Goal: Task Accomplishment & Management: Check status

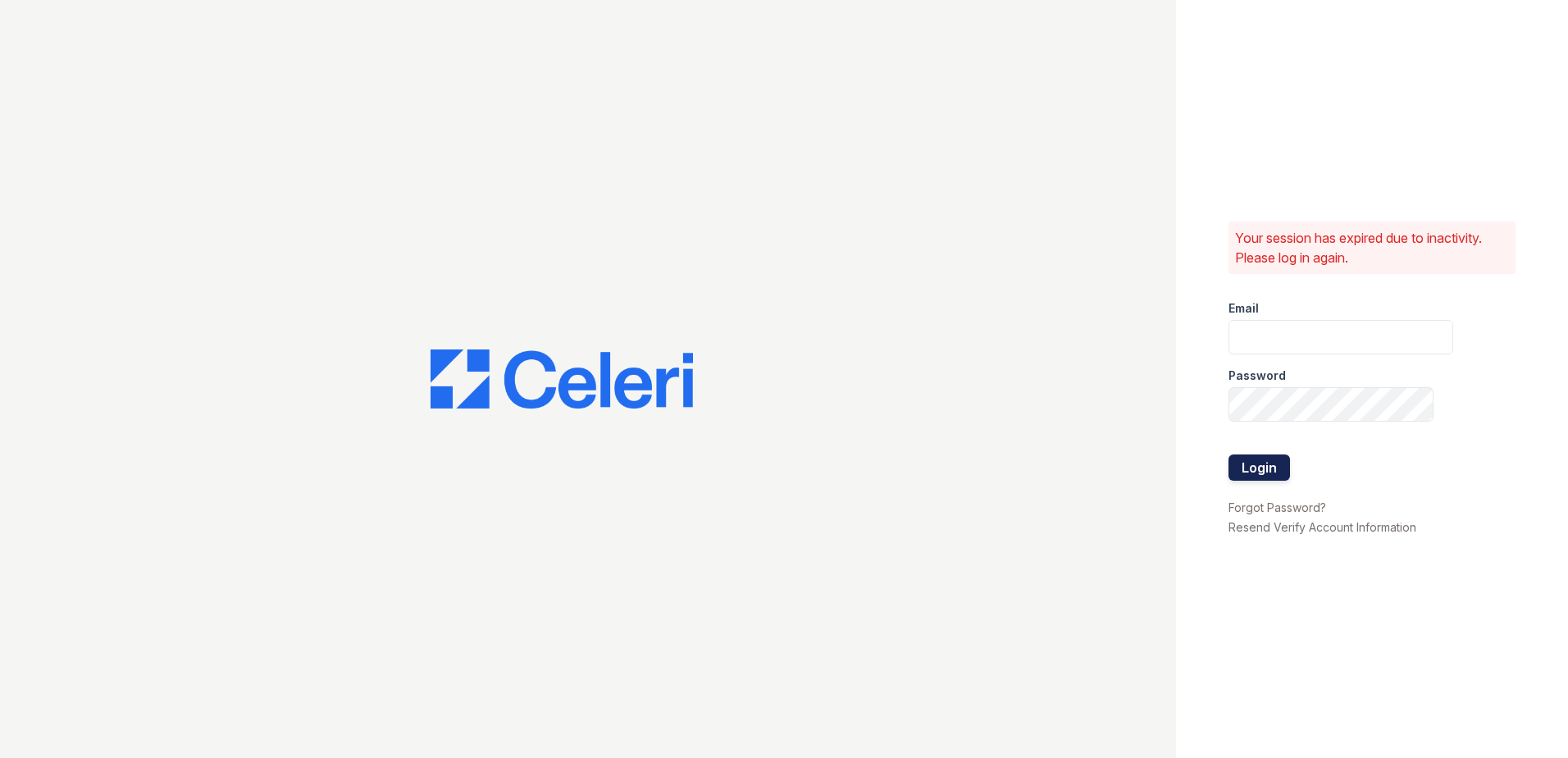
type input "[EMAIL_ADDRESS][DOMAIN_NAME]"
click at [1271, 466] on button "Login" at bounding box center [1258, 467] width 62 height 27
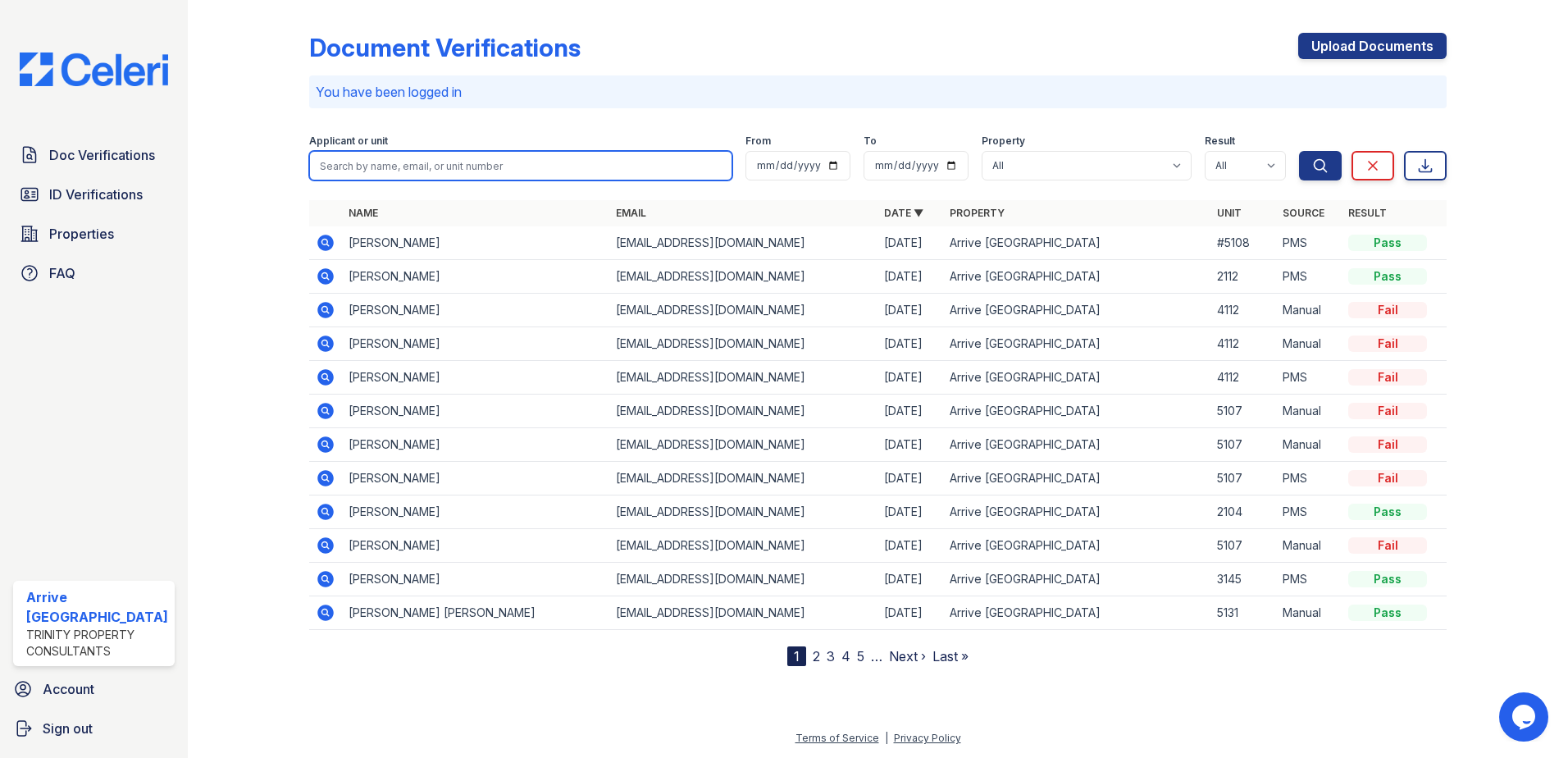
click at [480, 169] on input "search" at bounding box center [520, 165] width 424 height 29
type input "2135"
click at [1299, 151] on button "Search" at bounding box center [1320, 165] width 43 height 29
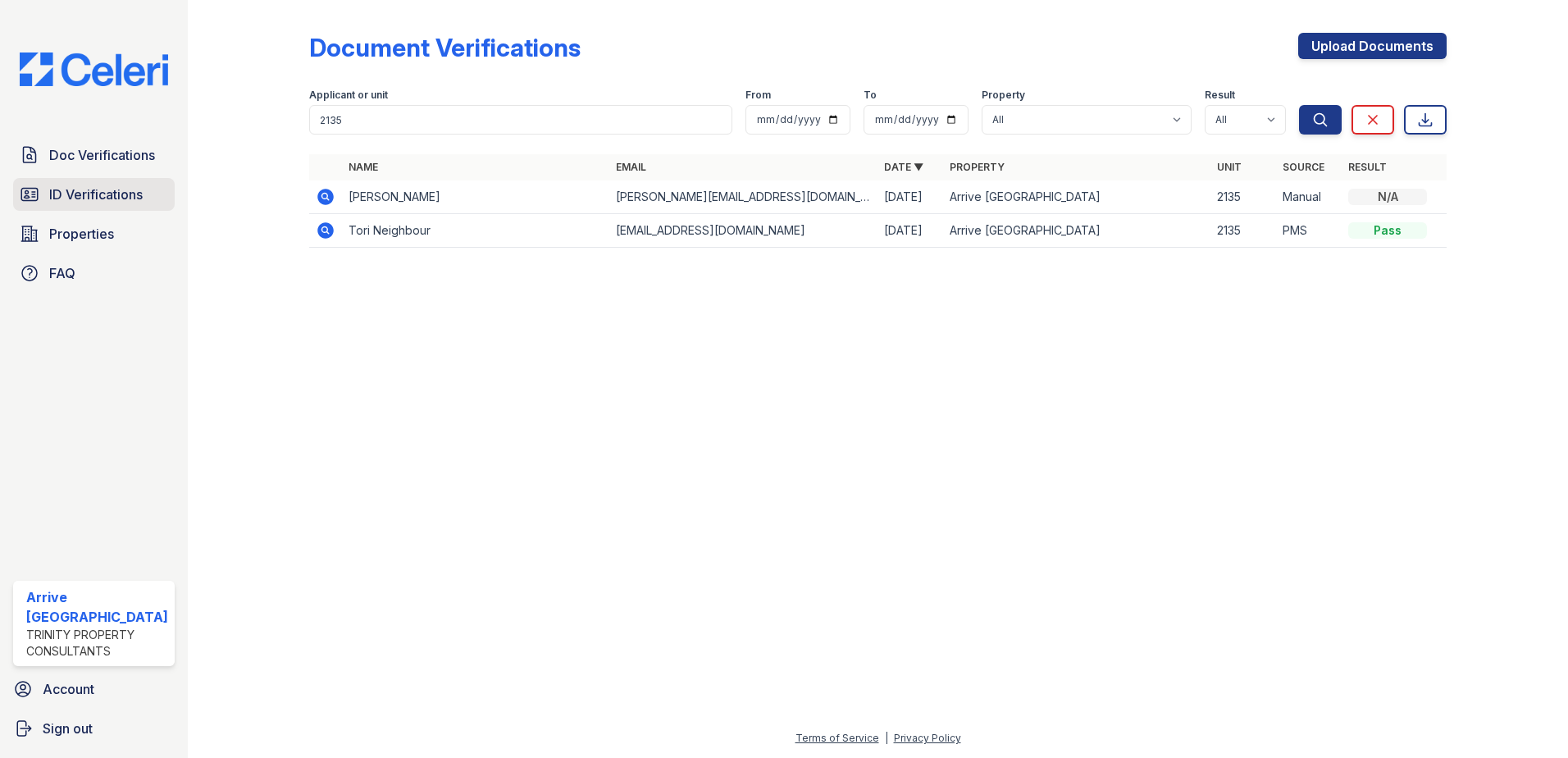
click at [100, 194] on span "ID Verifications" at bounding box center [96, 194] width 94 height 20
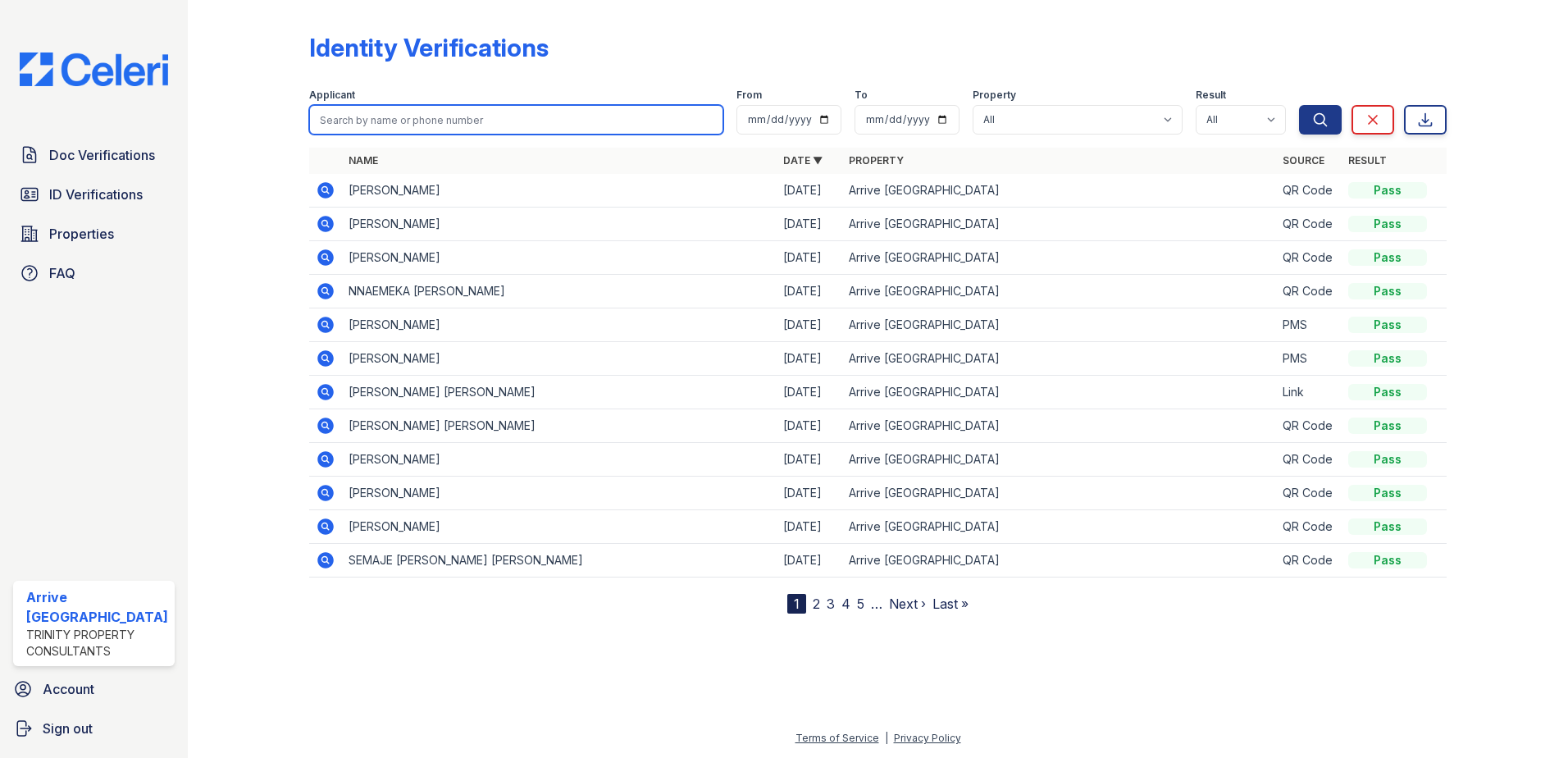
click at [348, 122] on input "search" at bounding box center [516, 119] width 415 height 29
type input "martin"
click at [1299, 105] on button "Search" at bounding box center [1320, 119] width 43 height 29
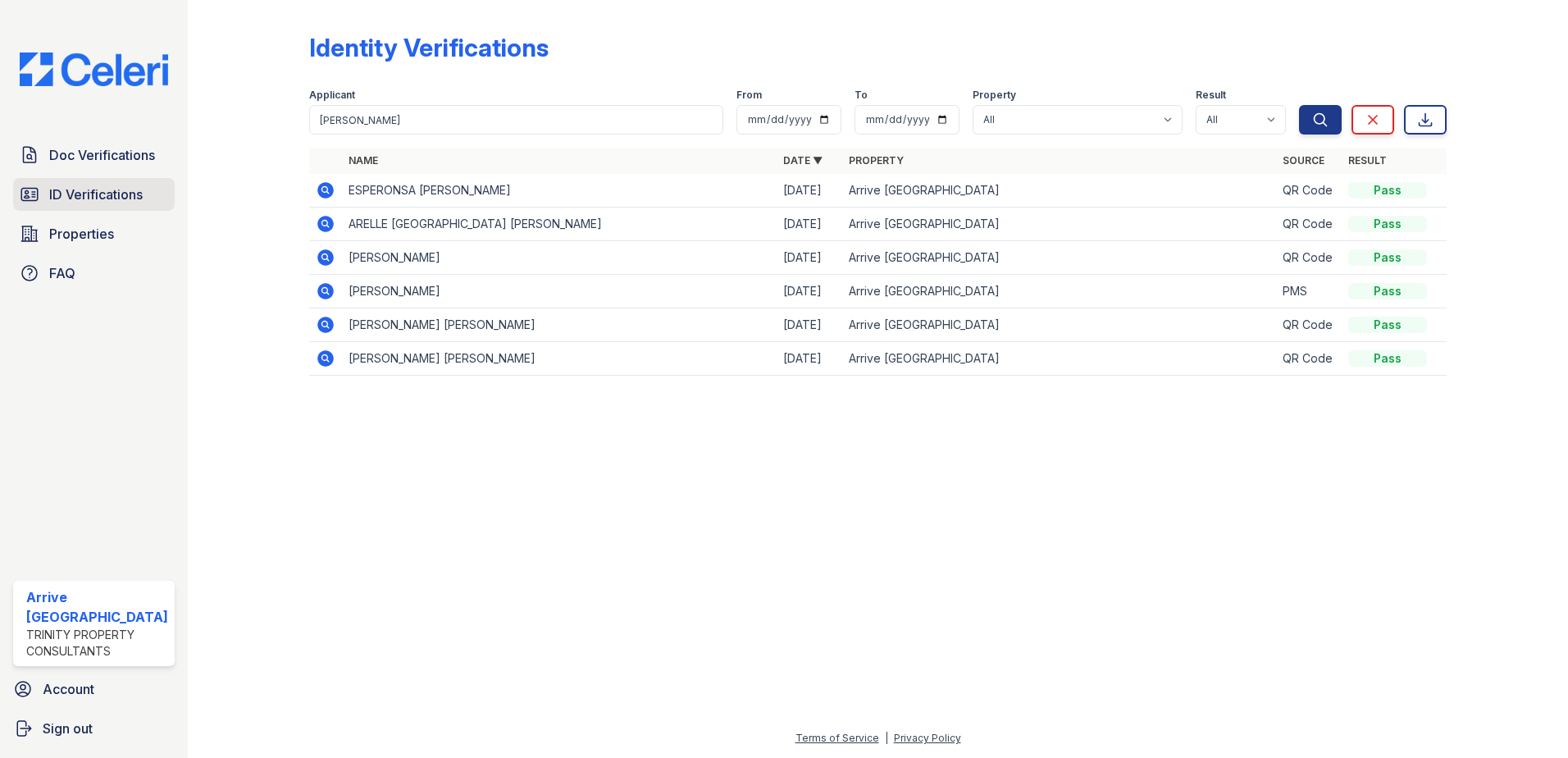
click at [124, 198] on span "ID Verifications" at bounding box center [96, 194] width 94 height 20
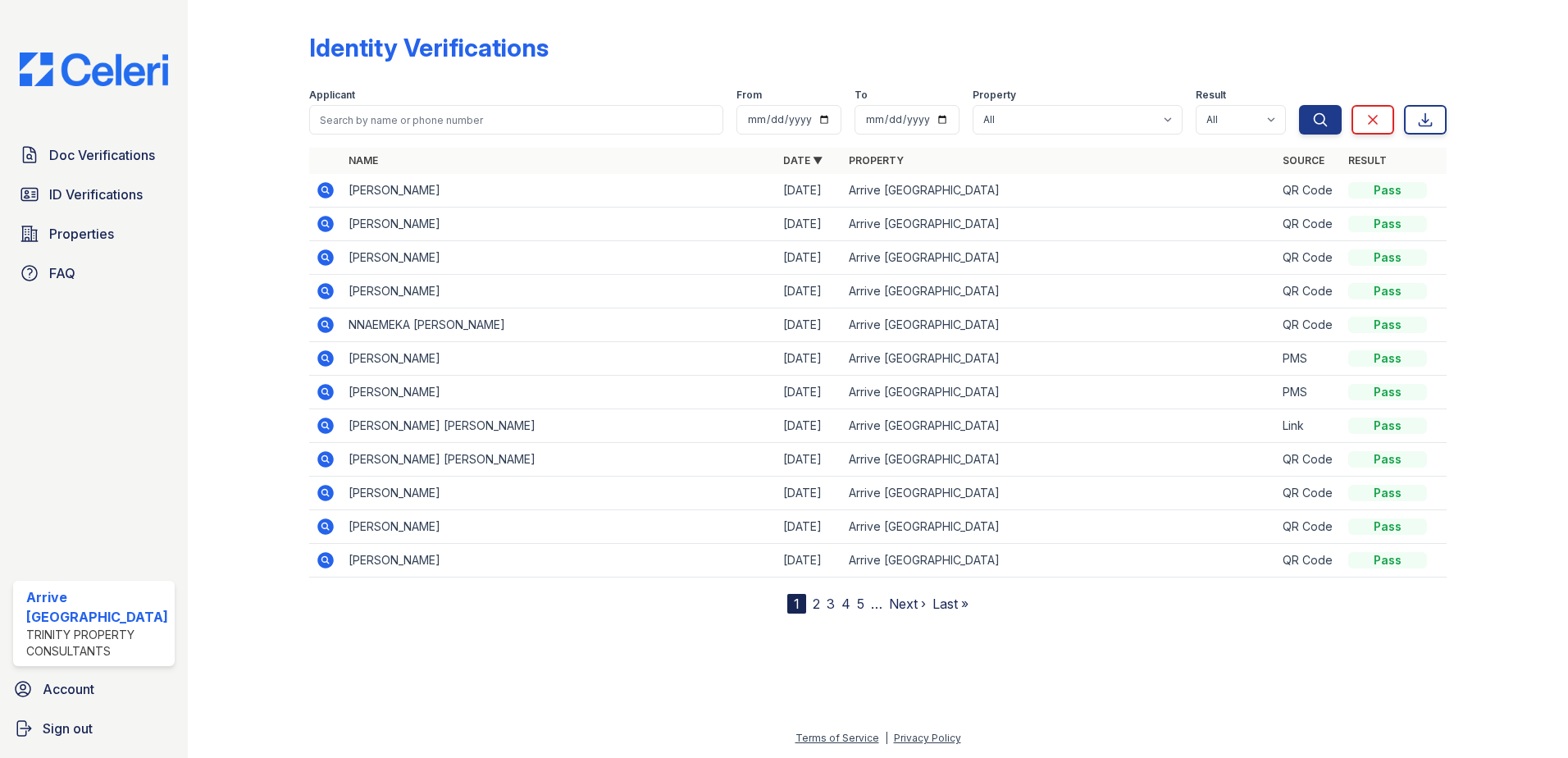
click at [322, 192] on icon at bounding box center [325, 190] width 16 height 16
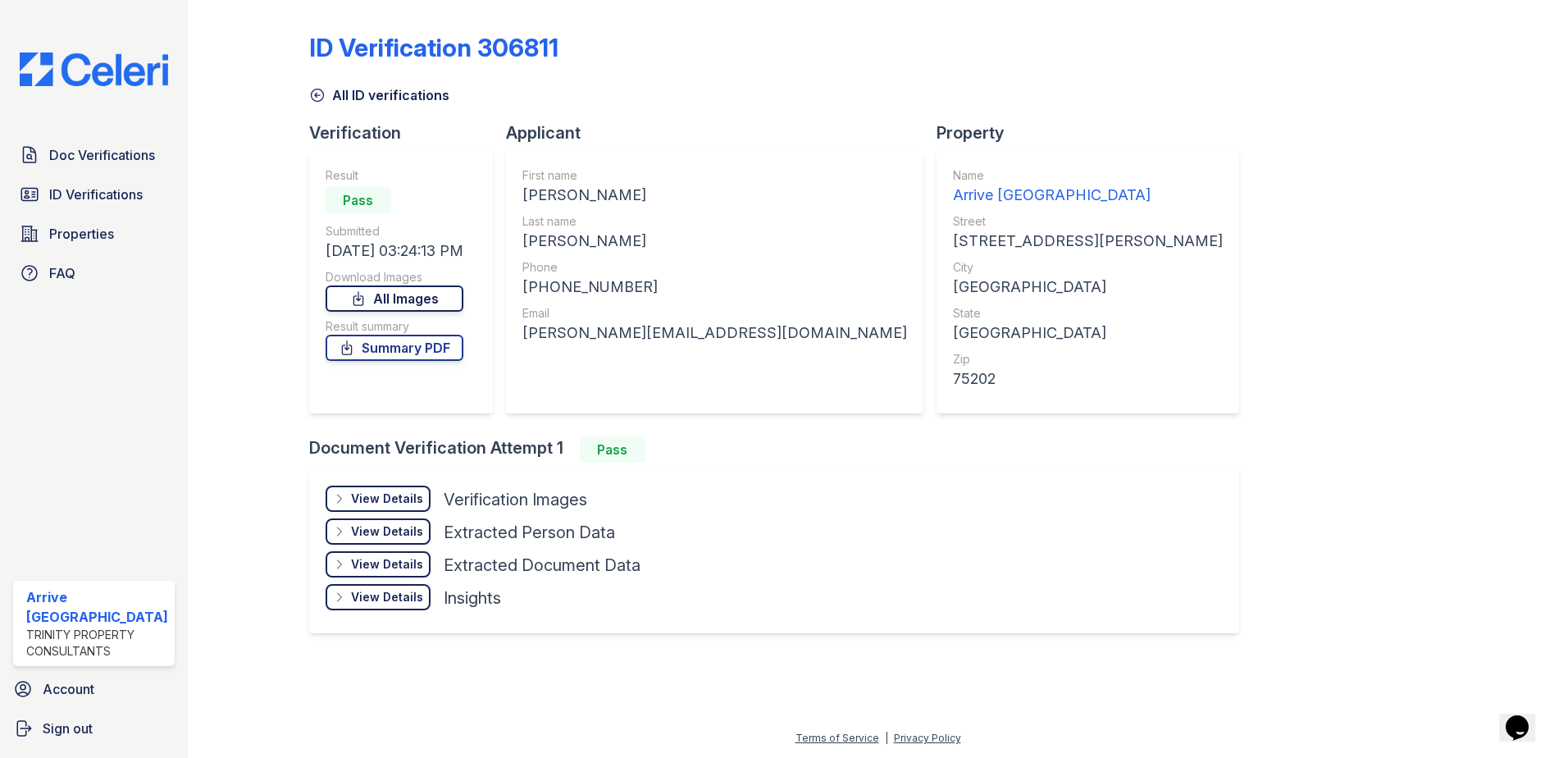
click at [415, 301] on link "All Images" at bounding box center [394, 298] width 137 height 27
click at [382, 351] on link "Summary PDF" at bounding box center [394, 348] width 137 height 27
click at [101, 156] on span "Doc Verifications" at bounding box center [102, 154] width 106 height 20
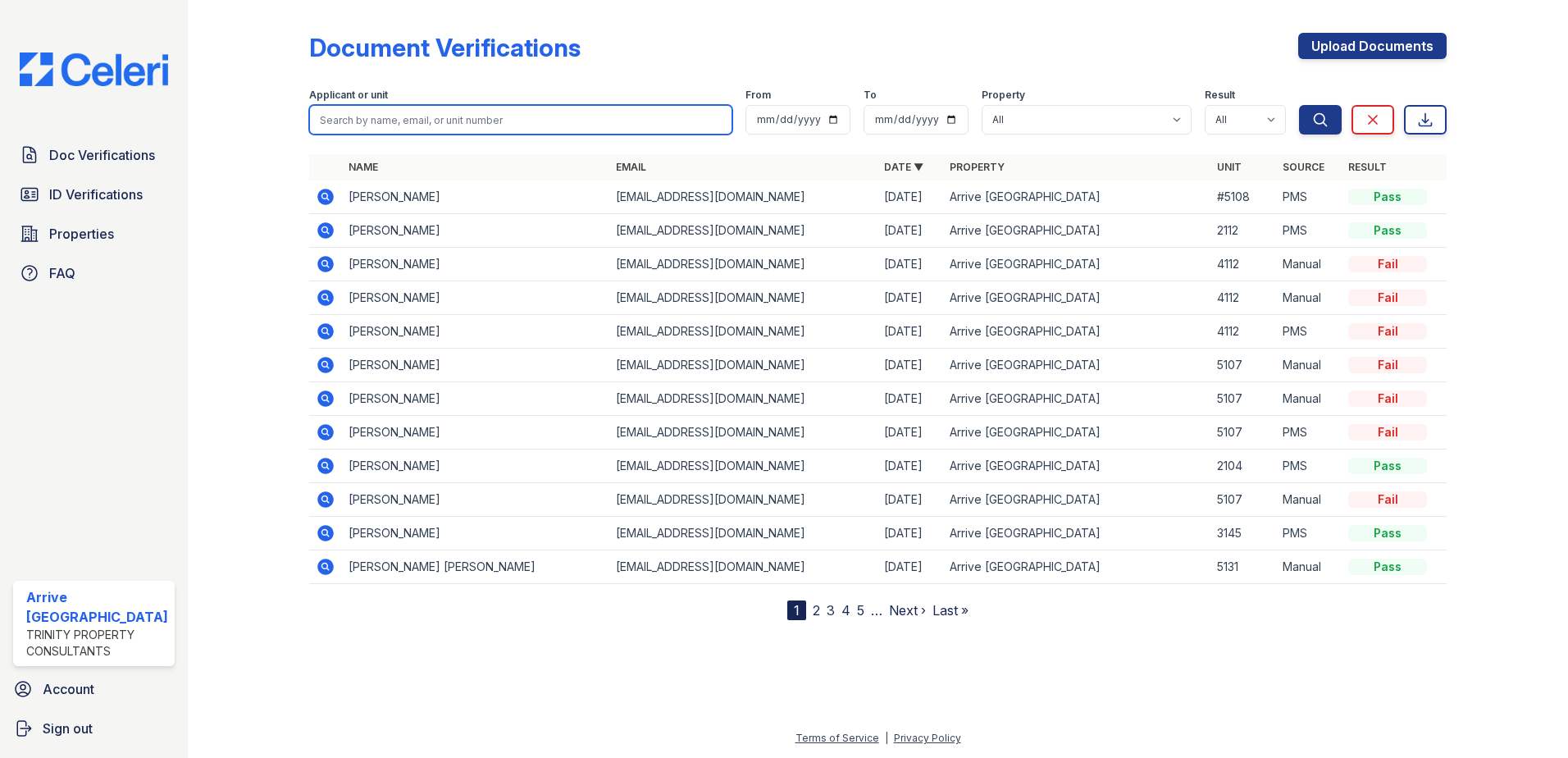
click at [361, 121] on input "search" at bounding box center [520, 119] width 424 height 29
type input "martin"
click at [1299, 105] on button "Search" at bounding box center [1320, 119] width 43 height 29
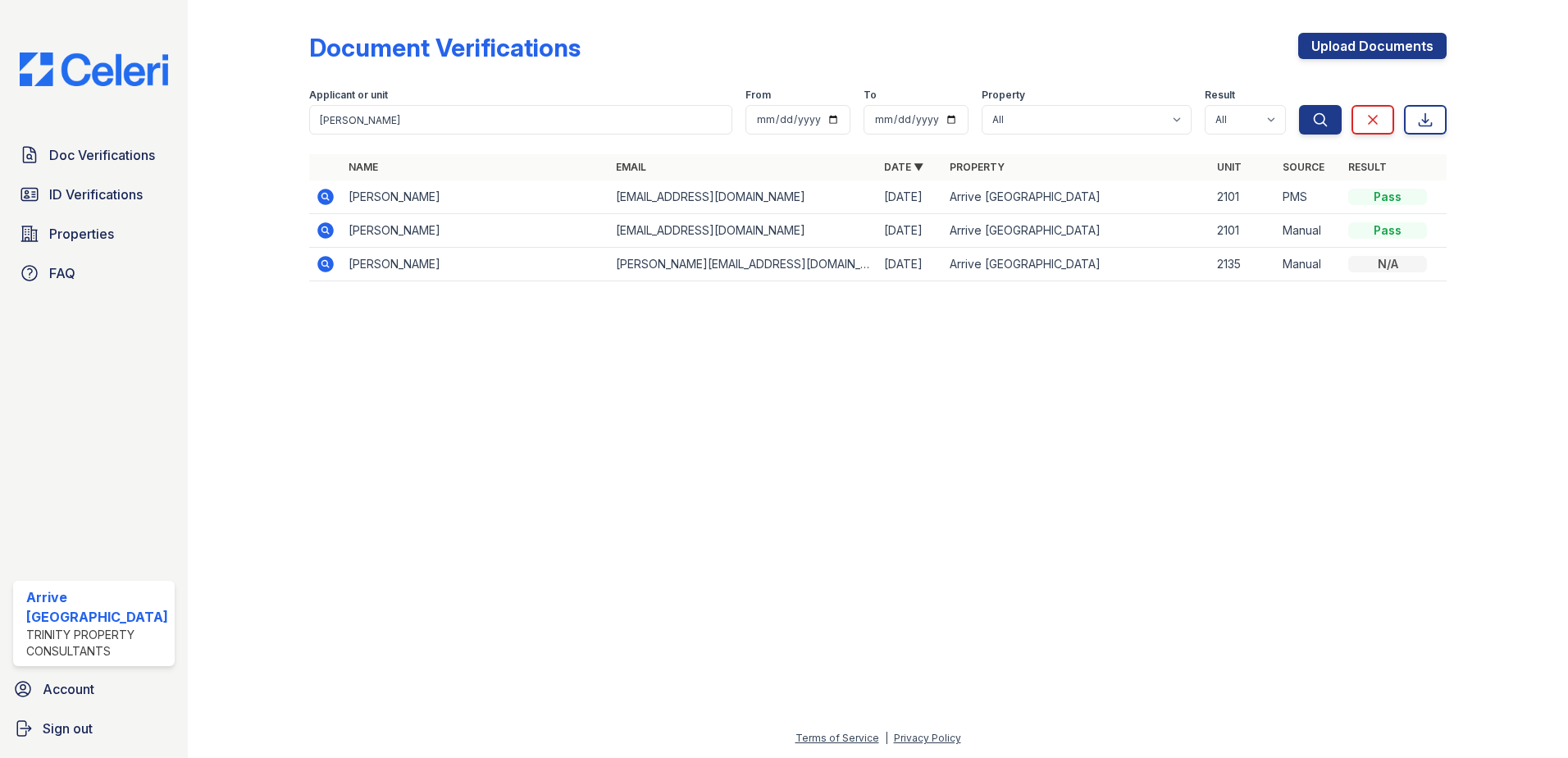
click at [348, 269] on td "Samuel Martin" at bounding box center [476, 263] width 268 height 33
click at [743, 256] on td "sam.martin82630@gmail.com" at bounding box center [743, 263] width 268 height 33
click at [375, 271] on td "Samuel Martin" at bounding box center [476, 263] width 268 height 33
click at [376, 265] on td "Samuel Martin" at bounding box center [476, 263] width 268 height 33
click at [325, 265] on icon at bounding box center [325, 263] width 20 height 20
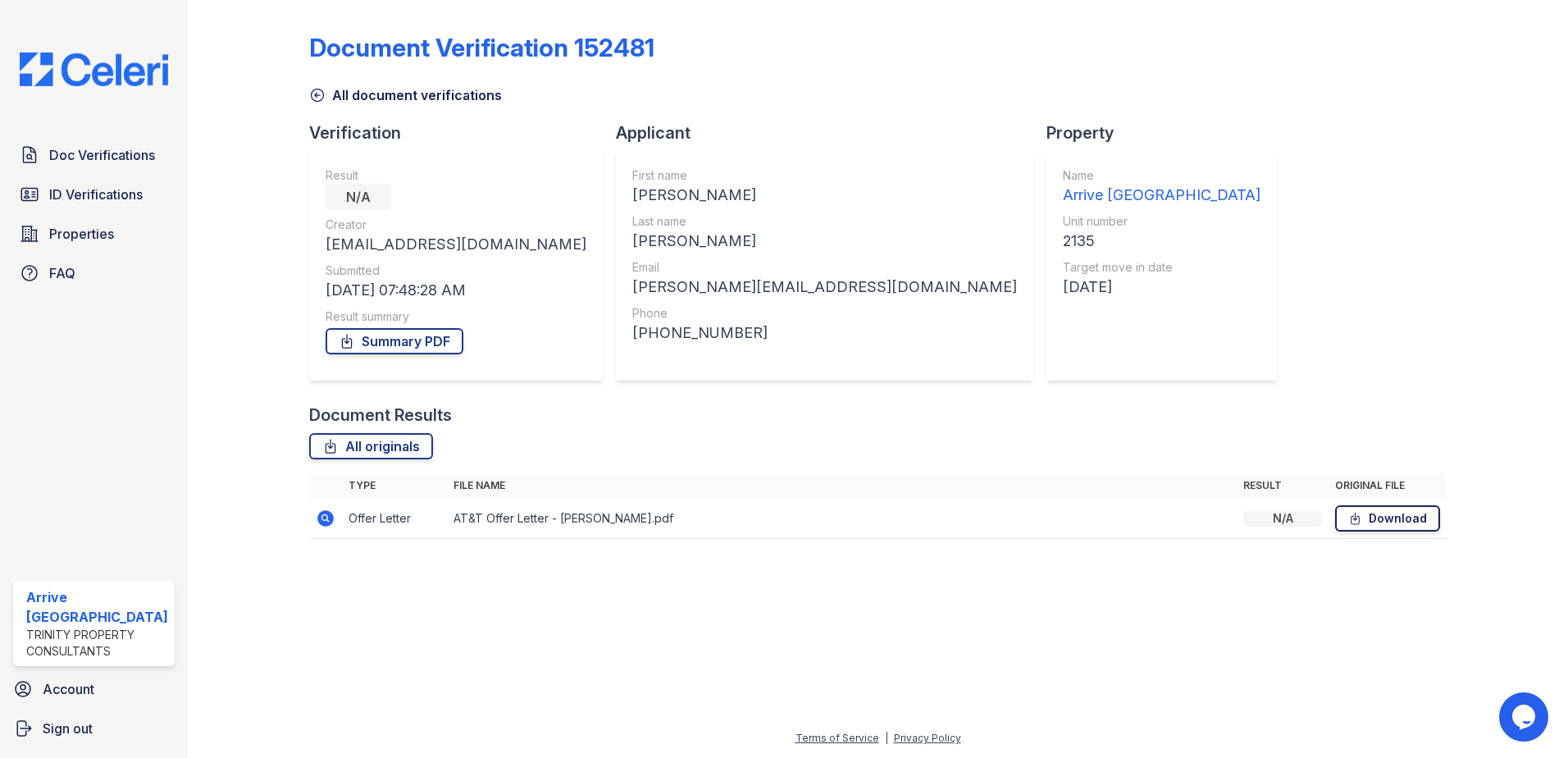
click at [1393, 522] on link "Download" at bounding box center [1387, 518] width 105 height 27
